Goal: Information Seeking & Learning: Check status

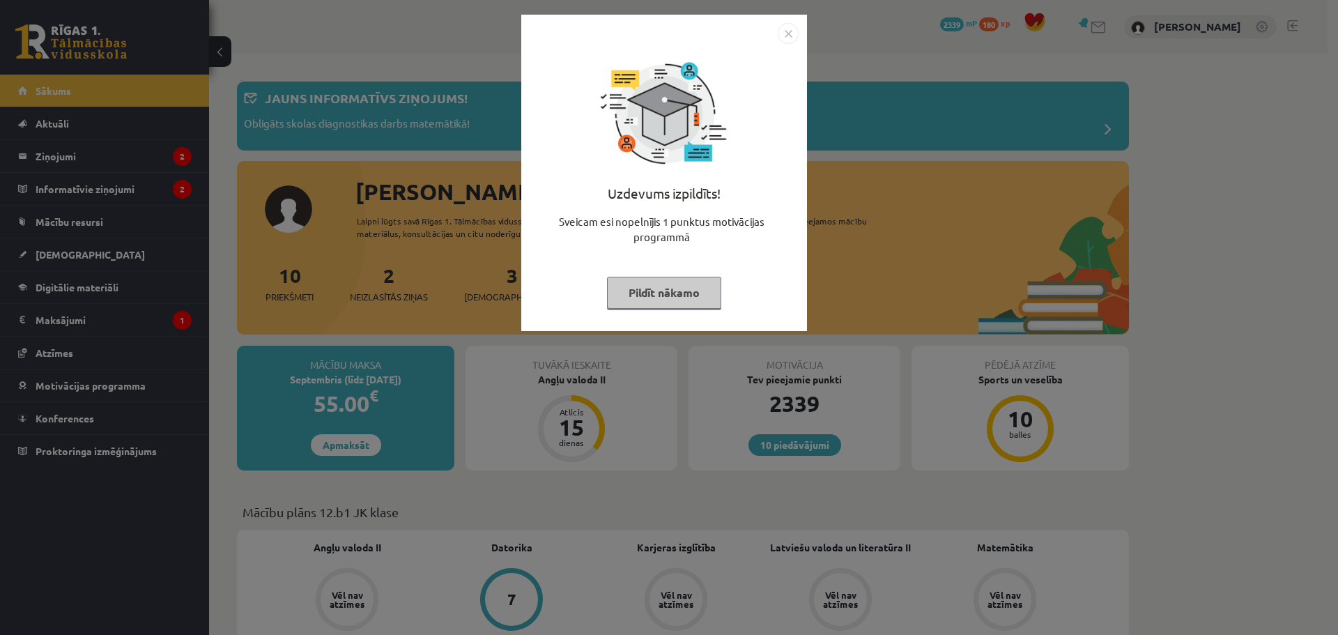
click at [790, 39] on img "Close" at bounding box center [788, 33] width 21 height 21
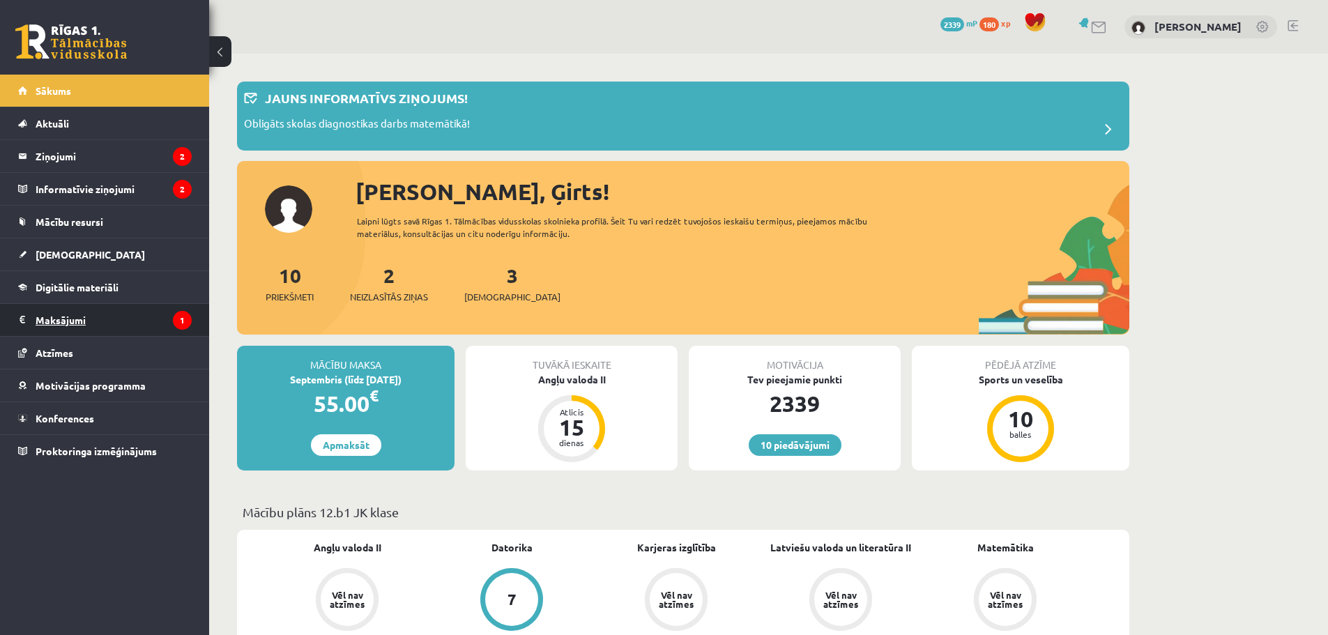
click at [77, 327] on legend "Maksājumi 1" at bounding box center [114, 320] width 156 height 32
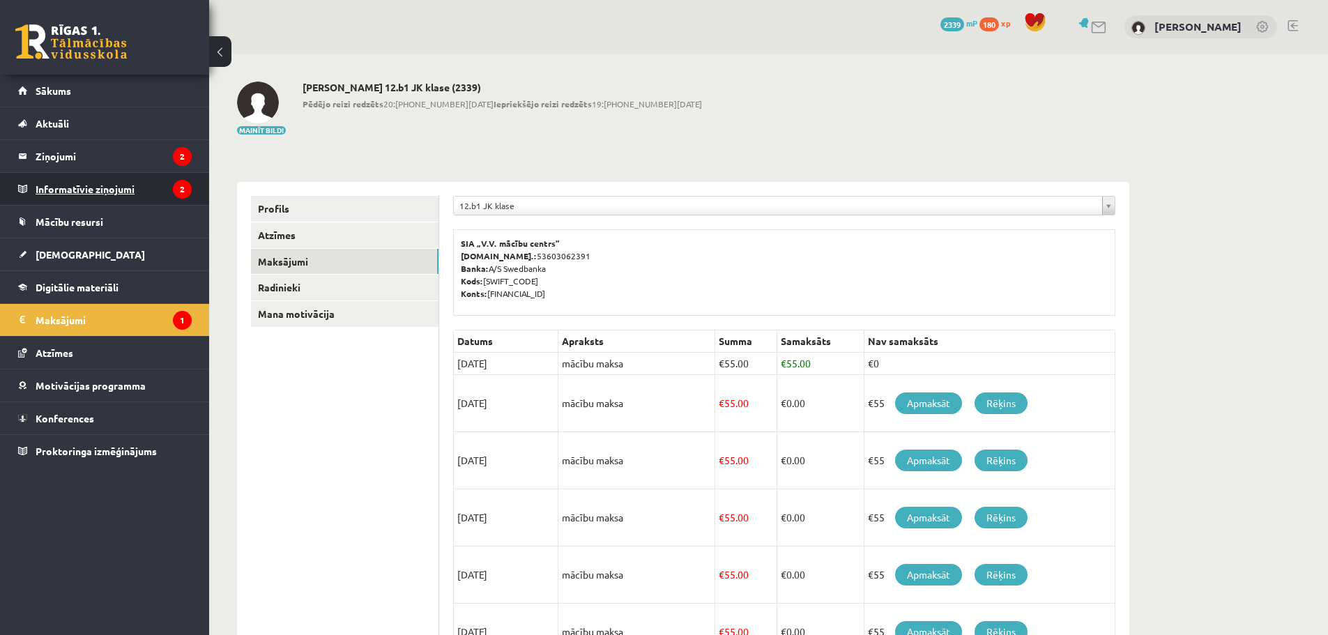
click at [114, 190] on legend "Informatīvie ziņojumi 2" at bounding box center [114, 189] width 156 height 32
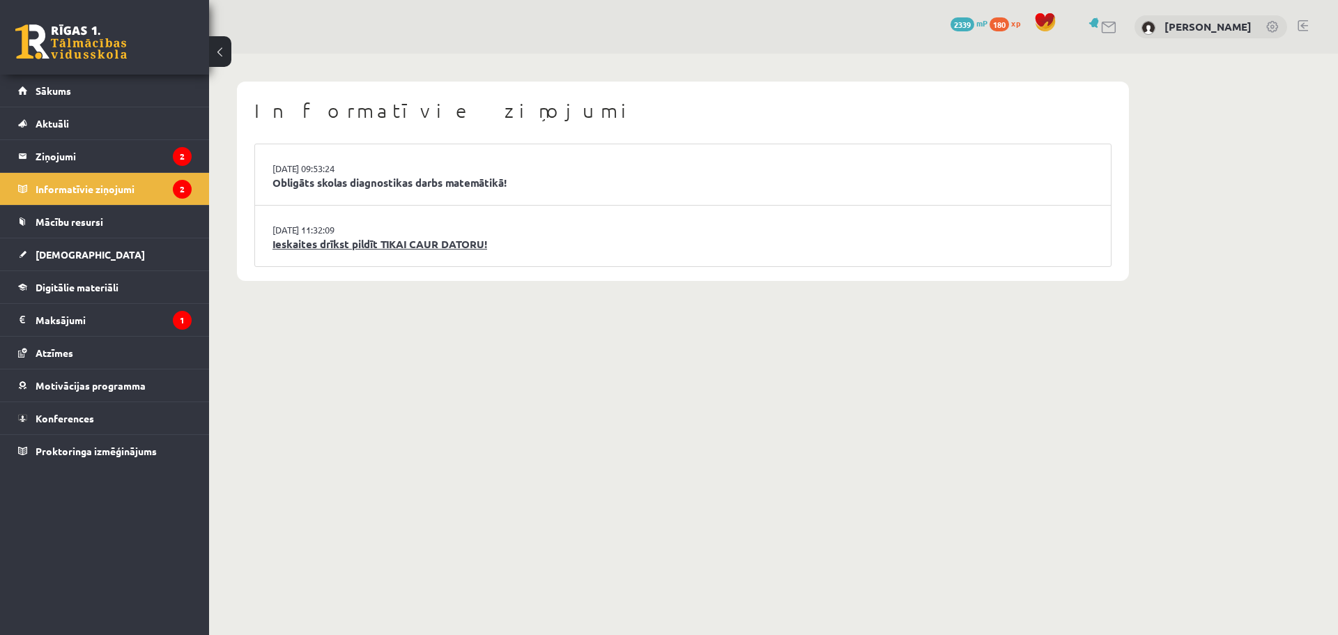
click at [346, 248] on link "Ieskaites drīkst pildīt TIKAI CAUR DATORU!" at bounding box center [683, 244] width 821 height 16
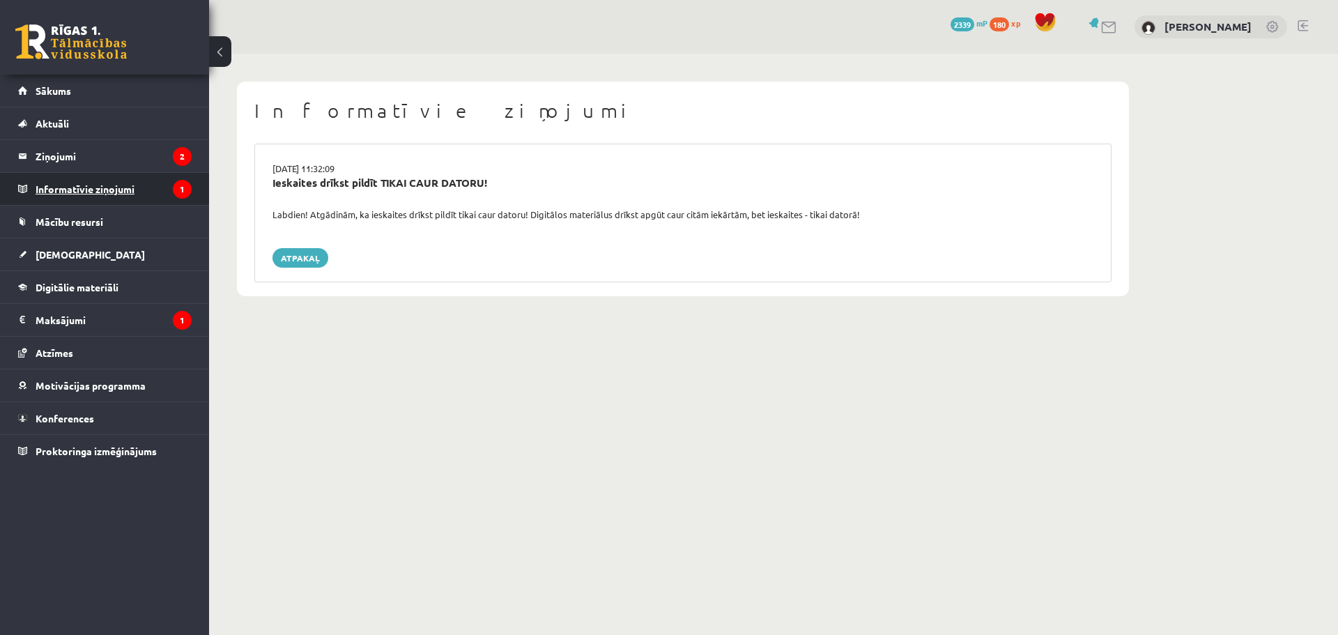
click at [91, 186] on legend "Informatīvie ziņojumi 1" at bounding box center [114, 189] width 156 height 32
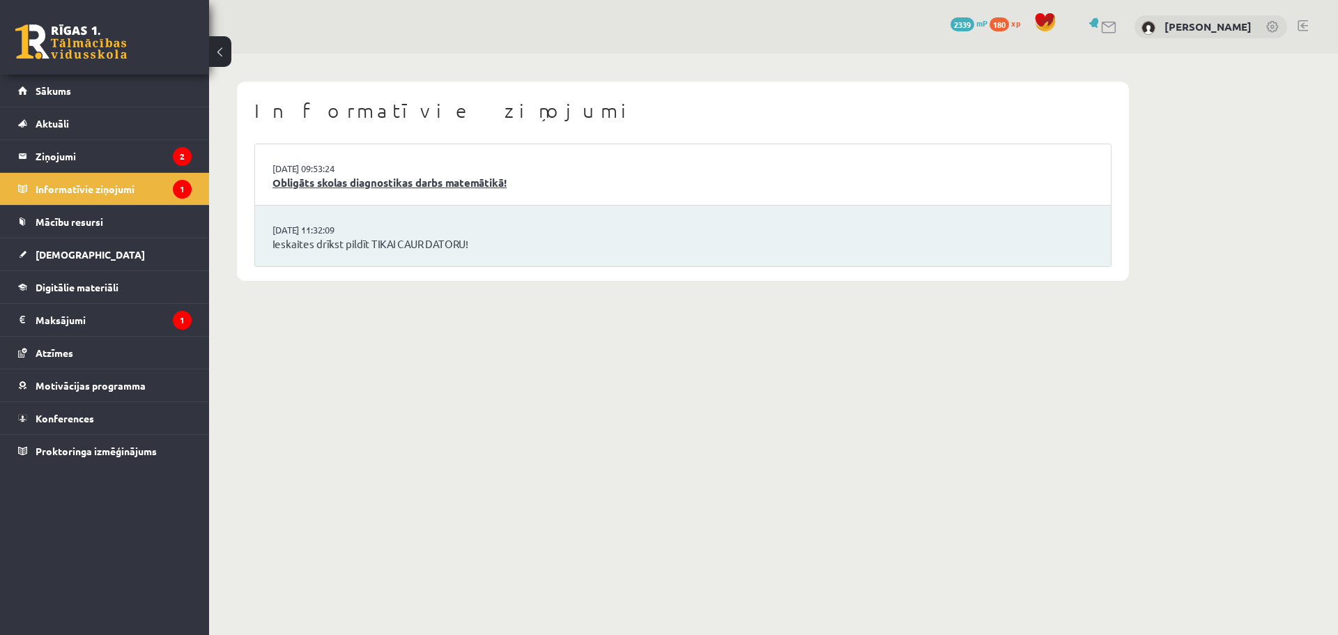
click at [332, 178] on link "Obligāts skolas diagnostikas darbs matemātikā!" at bounding box center [683, 183] width 821 height 16
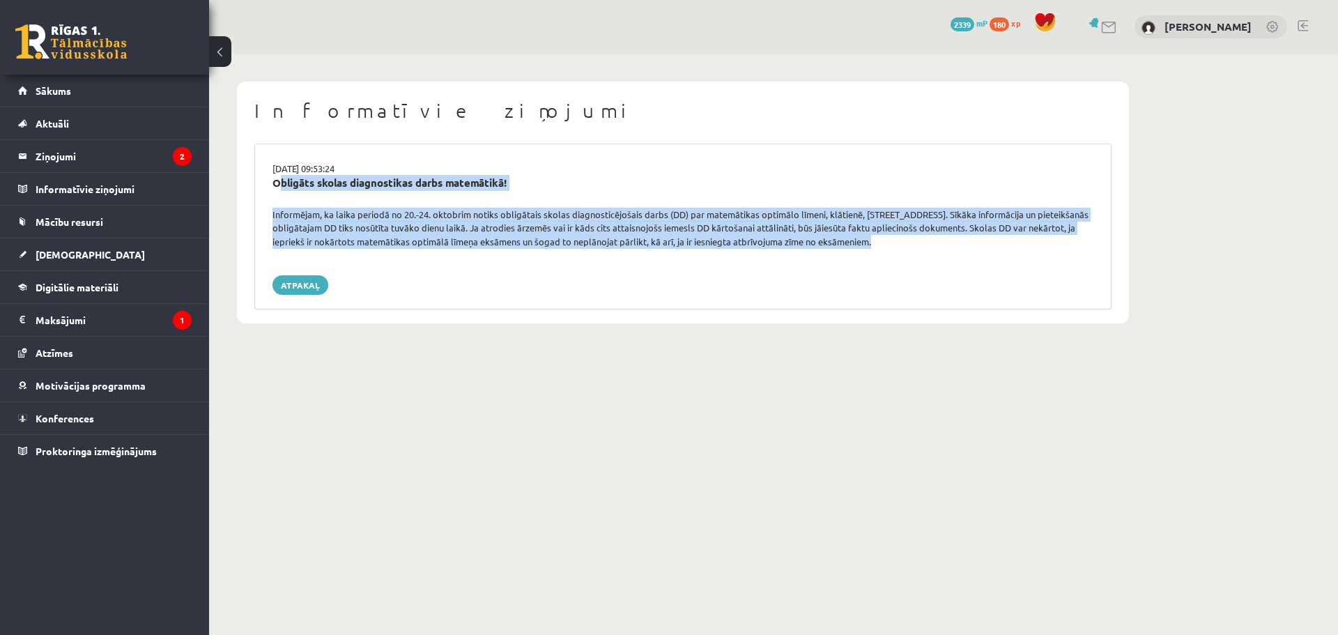
drag, startPoint x: 273, startPoint y: 179, endPoint x: 900, endPoint y: 249, distance: 631.1
click at [900, 249] on div "16.09.2025 09:53:24 Obligāts skolas diagnostikas darbs matemātikā! Informējam, …" at bounding box center [682, 227] width 857 height 166
copy div "Obligāts skolas diagnostikas darbs matemātikā! Informējam, ka laika periodā no …"
click at [70, 154] on legend "Ziņojumi 2" at bounding box center [114, 156] width 156 height 32
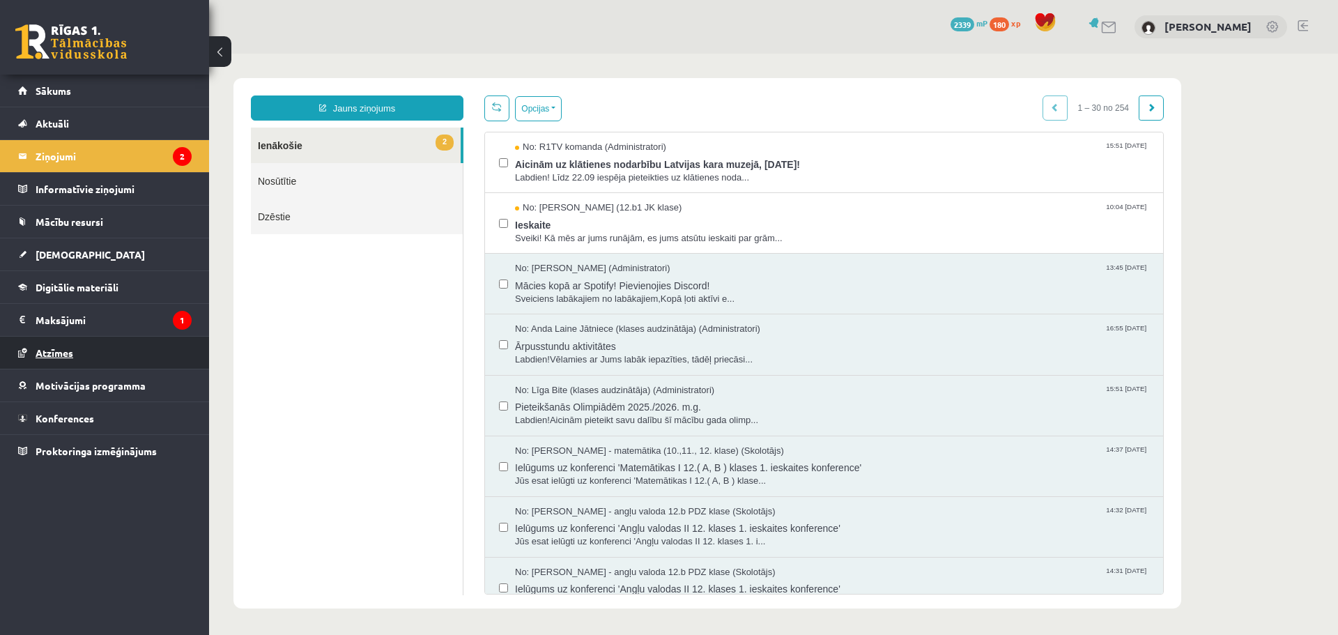
click at [535, 225] on span "Ieskaite" at bounding box center [832, 223] width 634 height 17
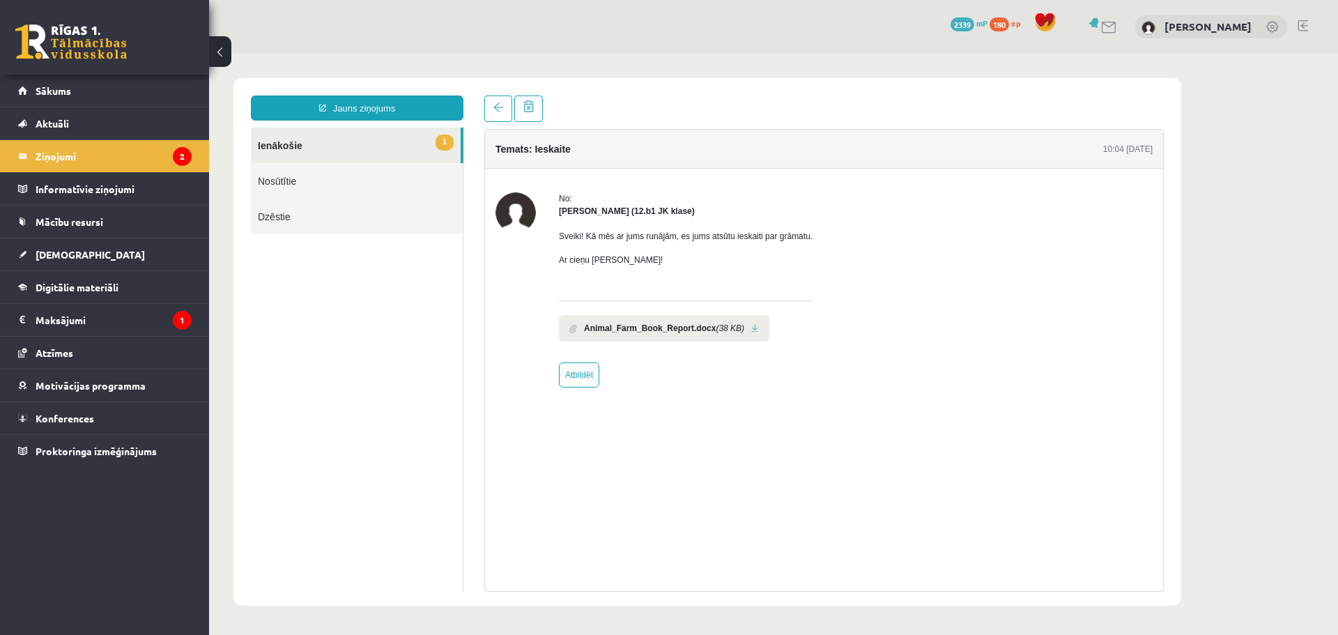
click at [751, 328] on link at bounding box center [755, 328] width 8 height 9
click at [64, 160] on legend "Ziņojumi 2" at bounding box center [114, 156] width 156 height 32
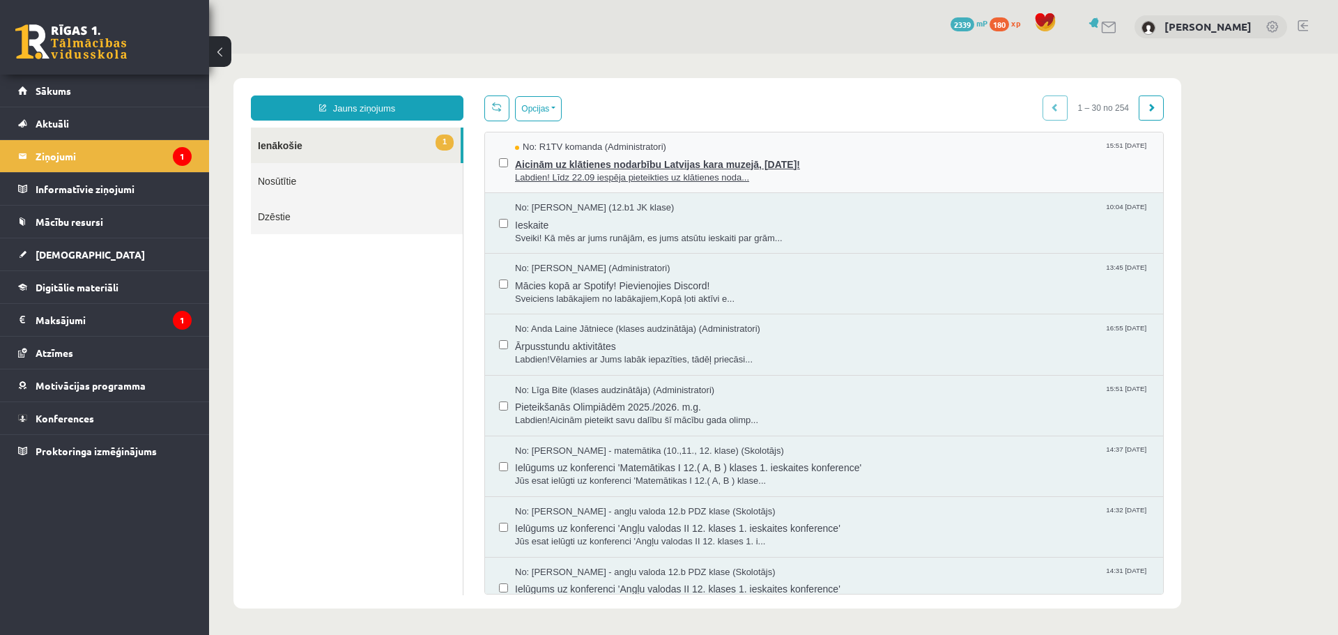
click at [558, 162] on span "Aicinām uz klātienes nodarbību Latvijas kara muzejā, 26. septembrī!" at bounding box center [832, 162] width 634 height 17
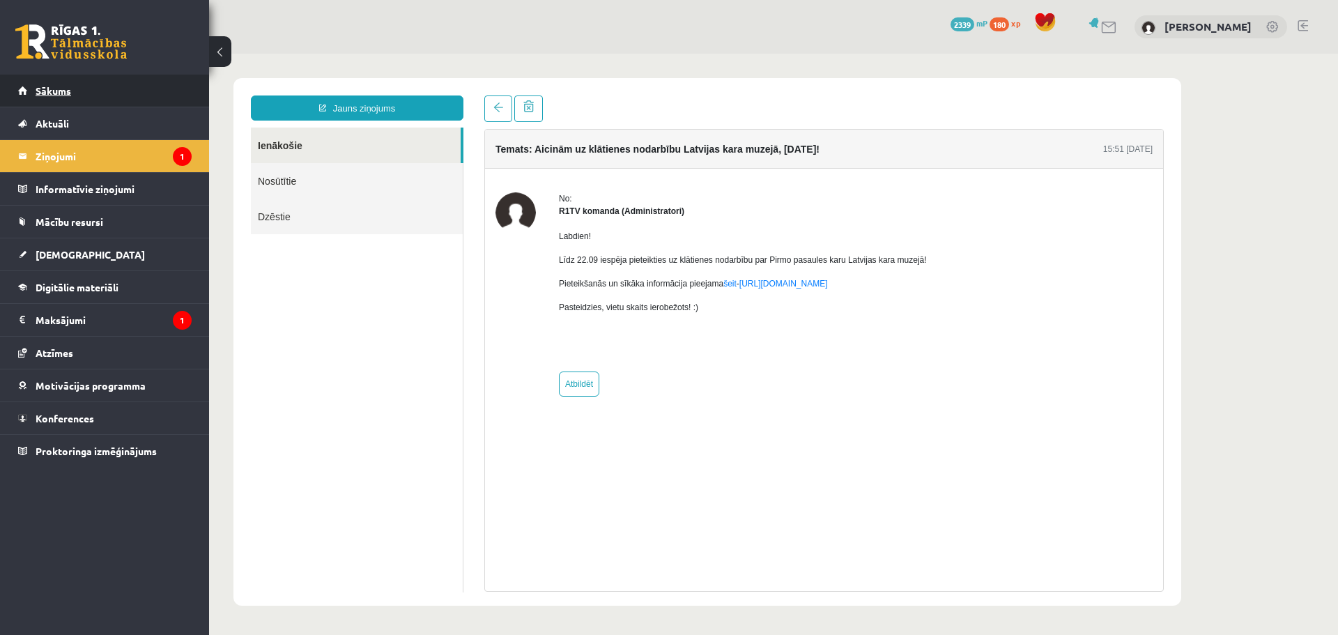
click at [59, 95] on span "Sākums" at bounding box center [54, 90] width 36 height 13
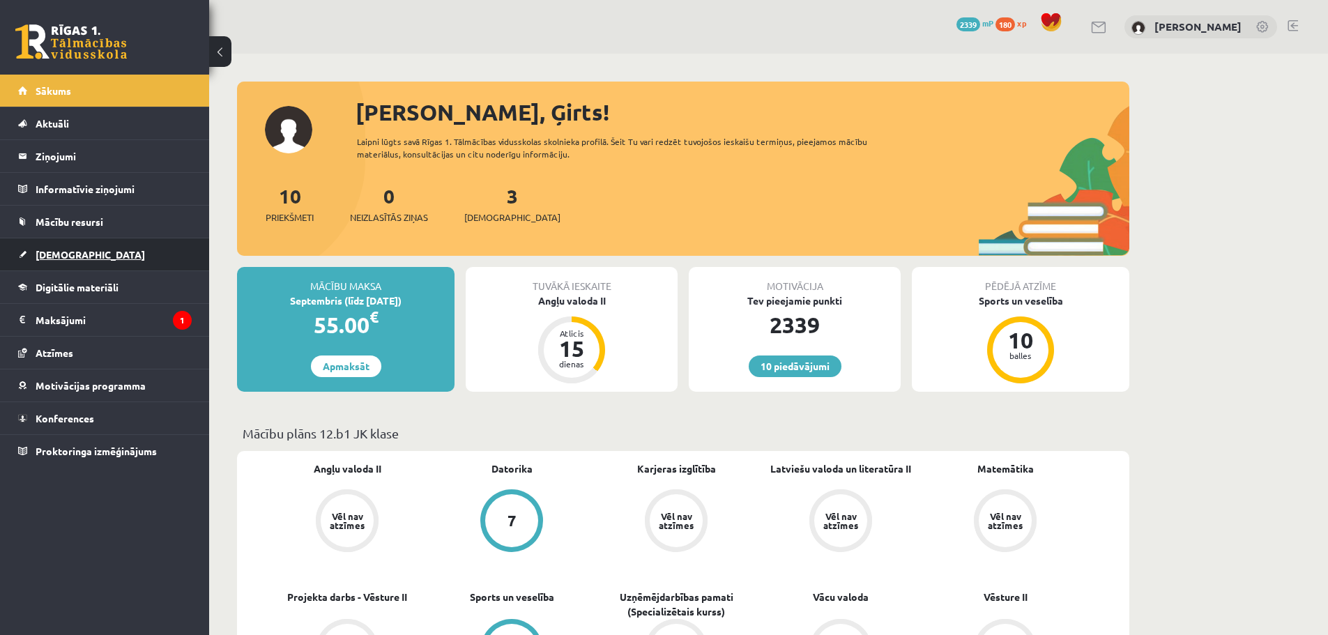
click at [73, 261] on link "[DEMOGRAPHIC_DATA]" at bounding box center [105, 254] width 174 height 32
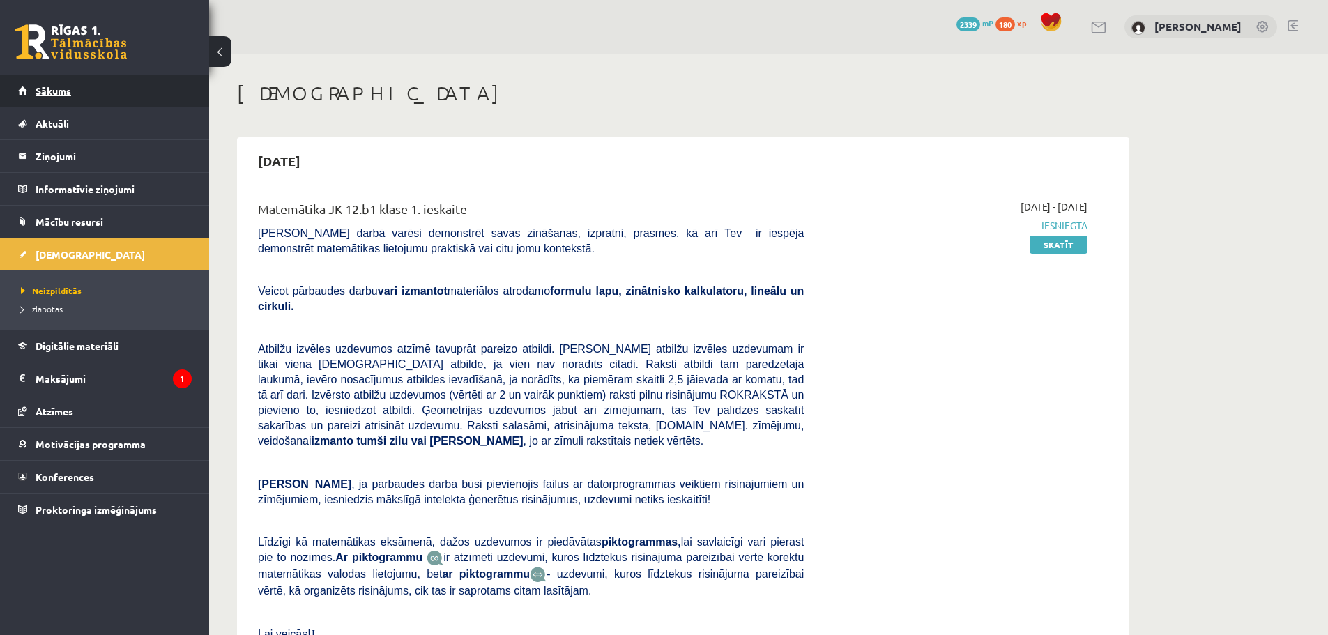
click at [58, 91] on span "Sākums" at bounding box center [54, 90] width 36 height 13
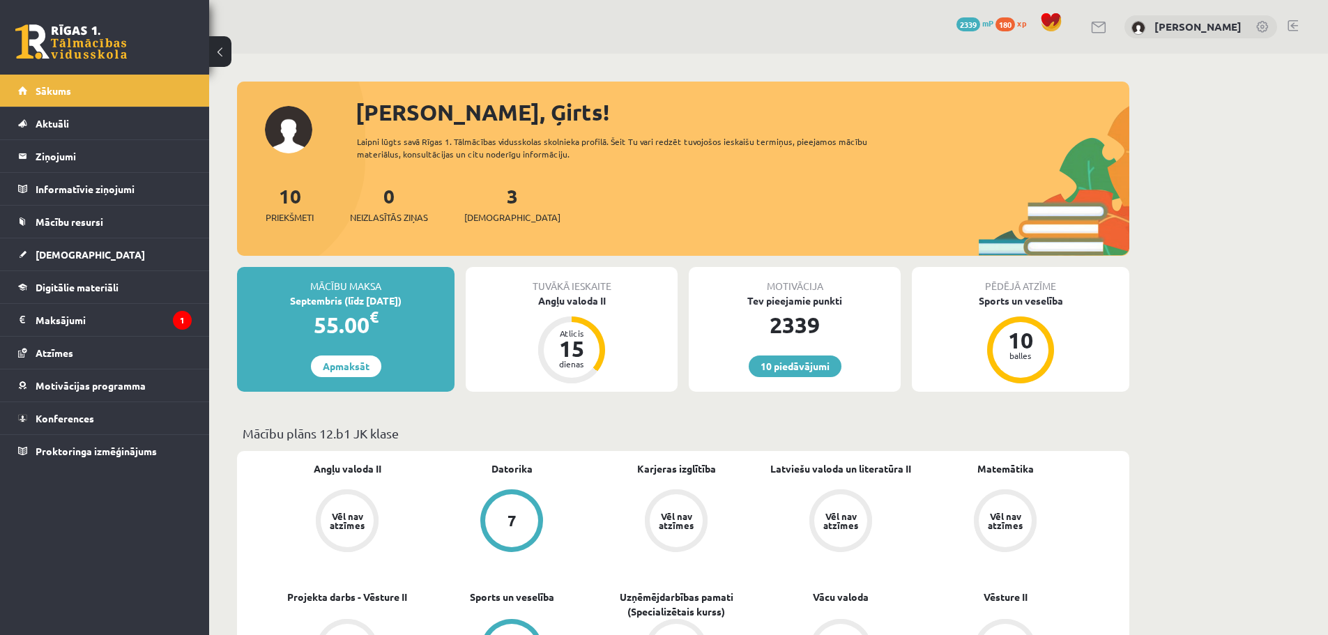
click at [1289, 25] on link at bounding box center [1292, 25] width 10 height 11
